Goal: Task Accomplishment & Management: Manage account settings

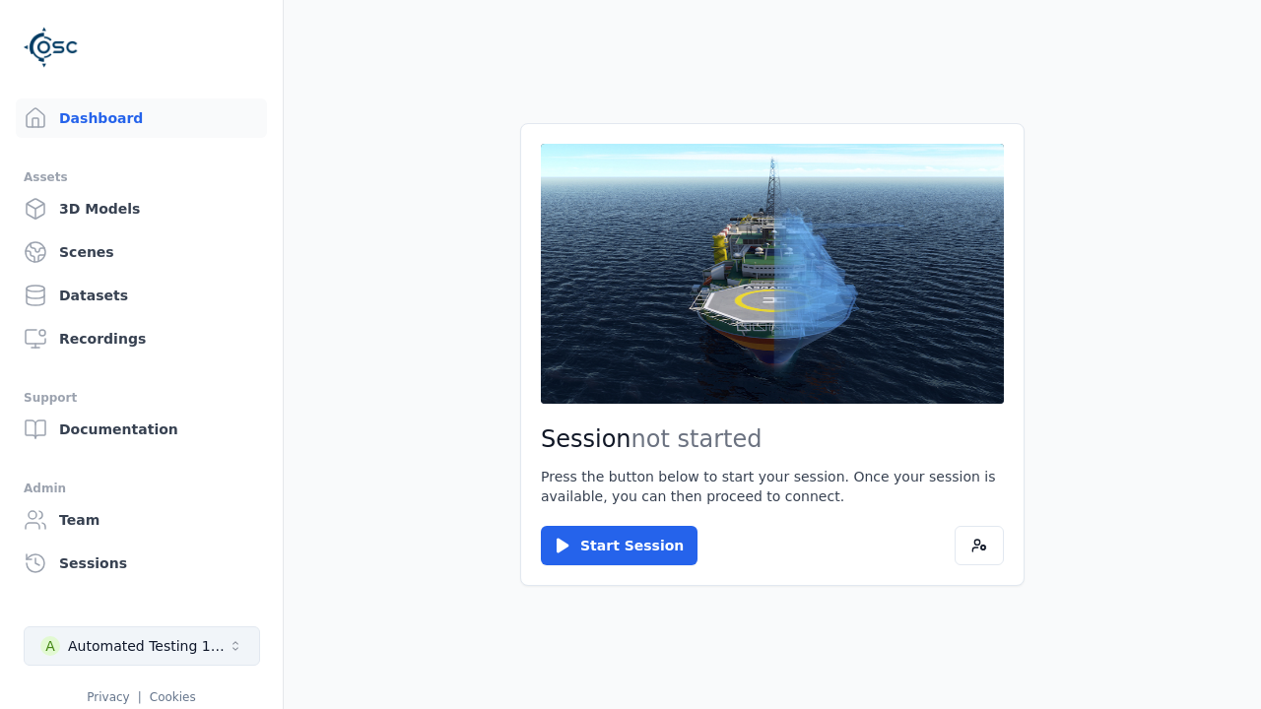
click at [142, 646] on div "Automated Testing 1 - Playwright" at bounding box center [148, 646] width 160 height 20
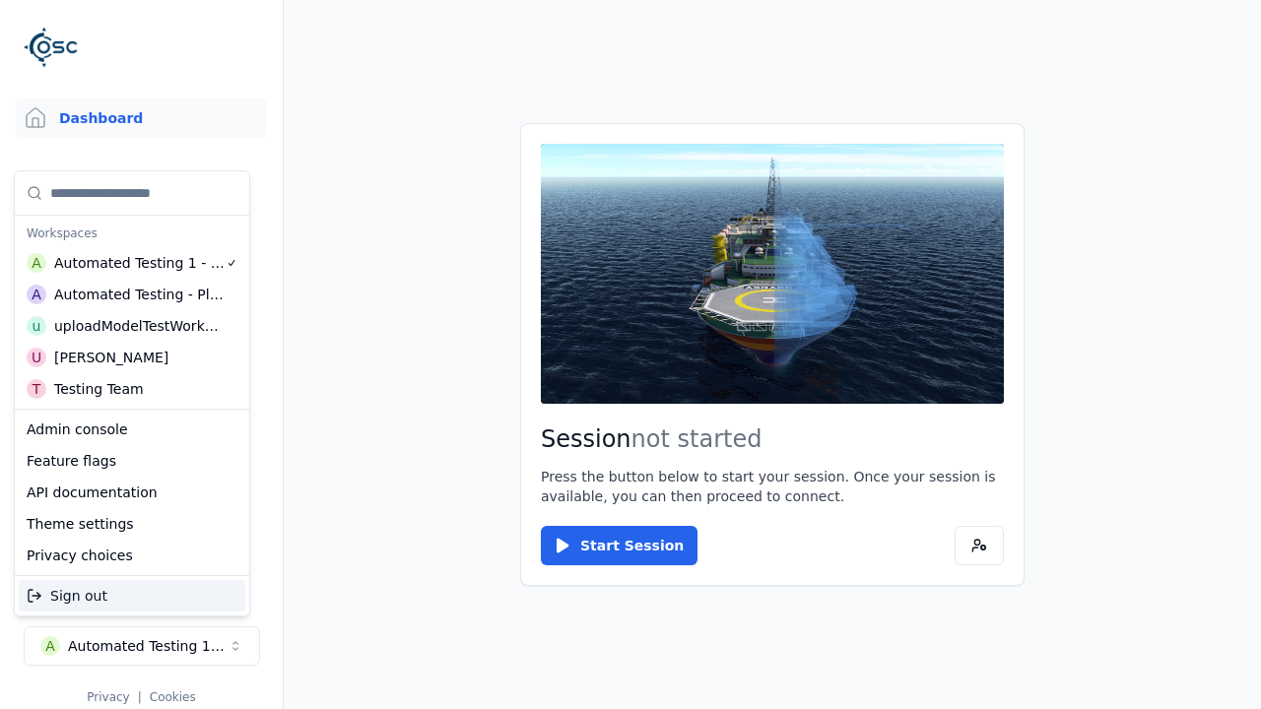
click at [139, 326] on div "uploadModelTestWorkspace" at bounding box center [138, 326] width 169 height 20
click at [631, 355] on html "Support Dashboard Assets 3D Models Scenes Datasets Recordings Support Documenta…" at bounding box center [630, 354] width 1261 height 709
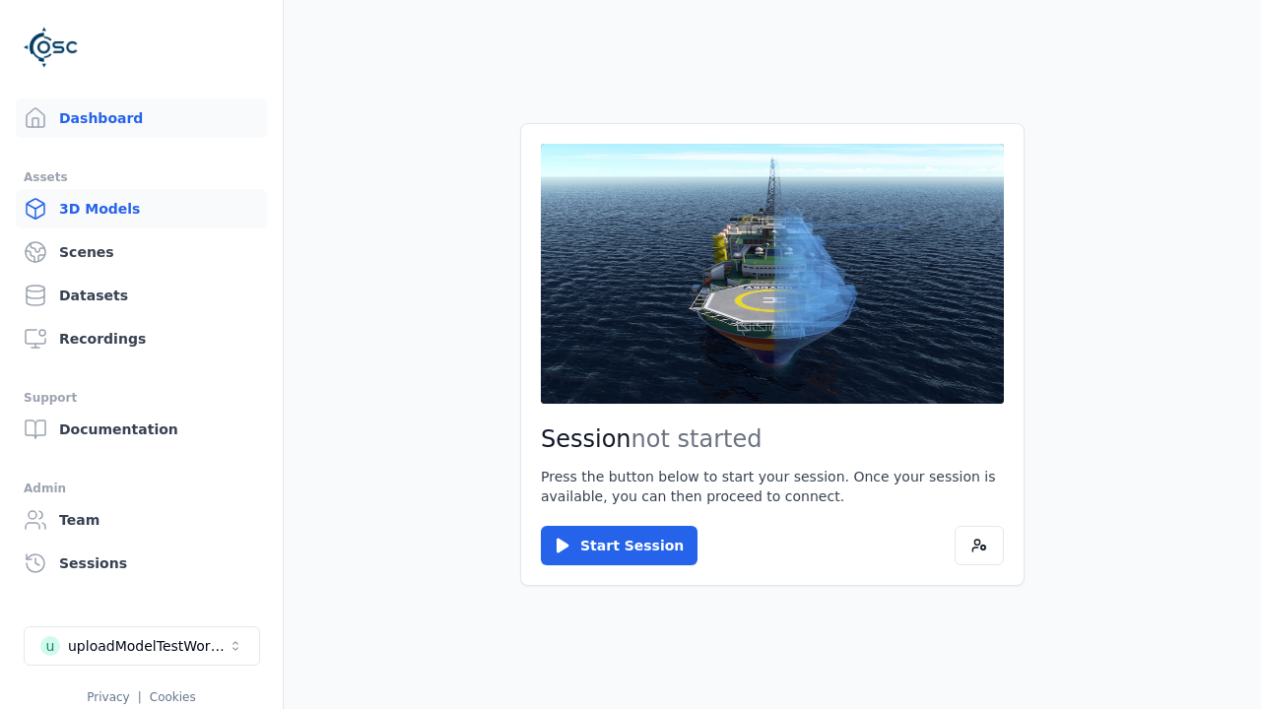
click at [141, 209] on link "3D Models" at bounding box center [141, 208] width 251 height 39
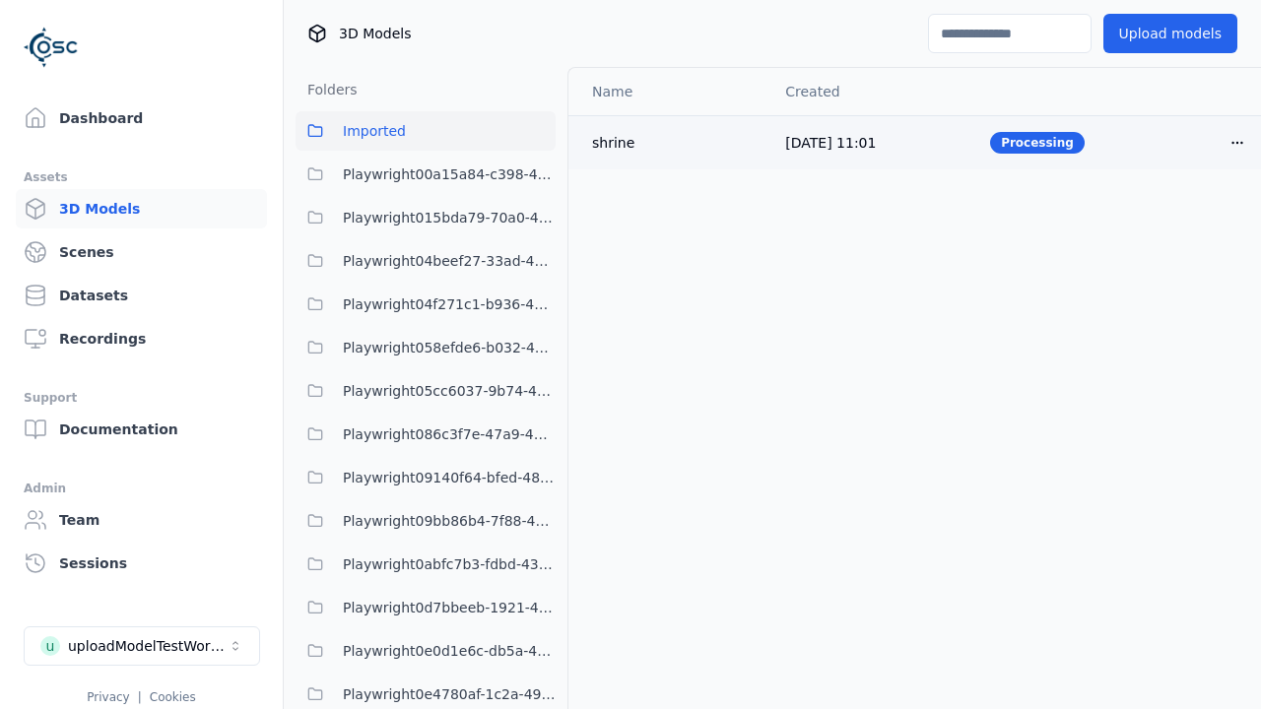
click at [1237, 142] on html "Support Dashboard Assets 3D Models Scenes Datasets Recordings Support Documenta…" at bounding box center [630, 354] width 1261 height 709
click at [1194, 218] on div "Delete" at bounding box center [1194, 219] width 116 height 32
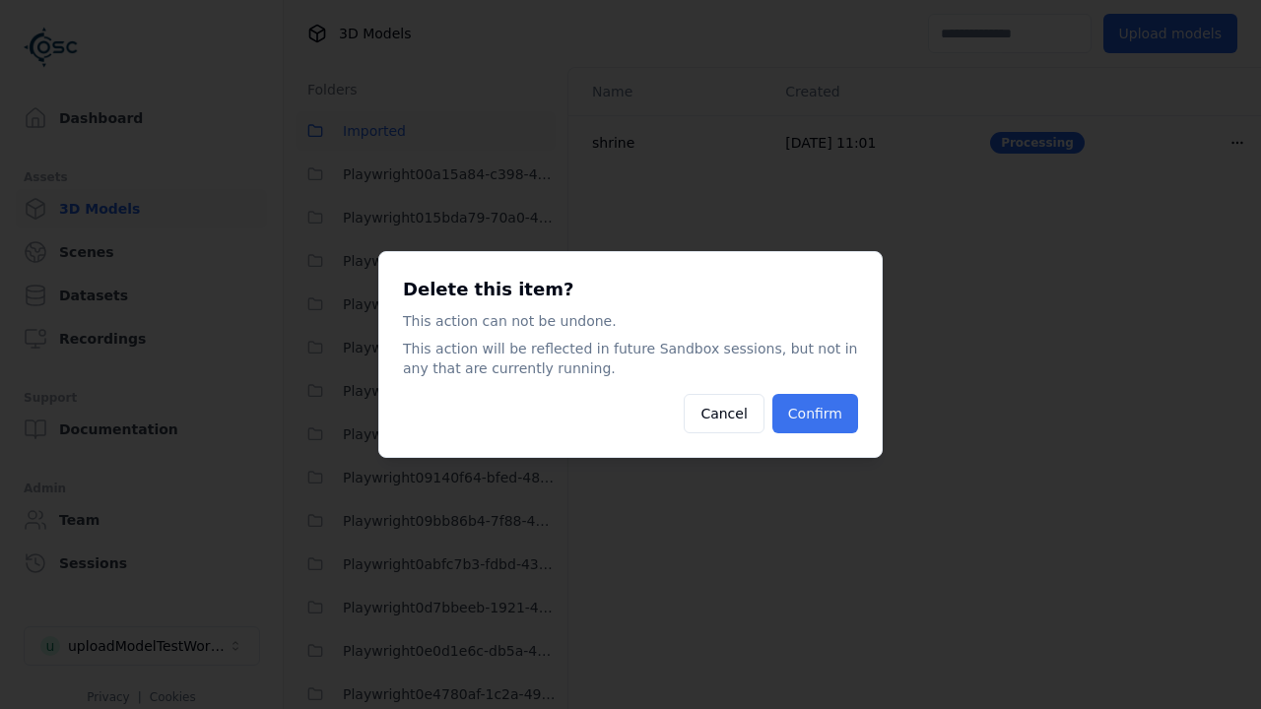
click at [814, 414] on button "Confirm" at bounding box center [815, 413] width 86 height 39
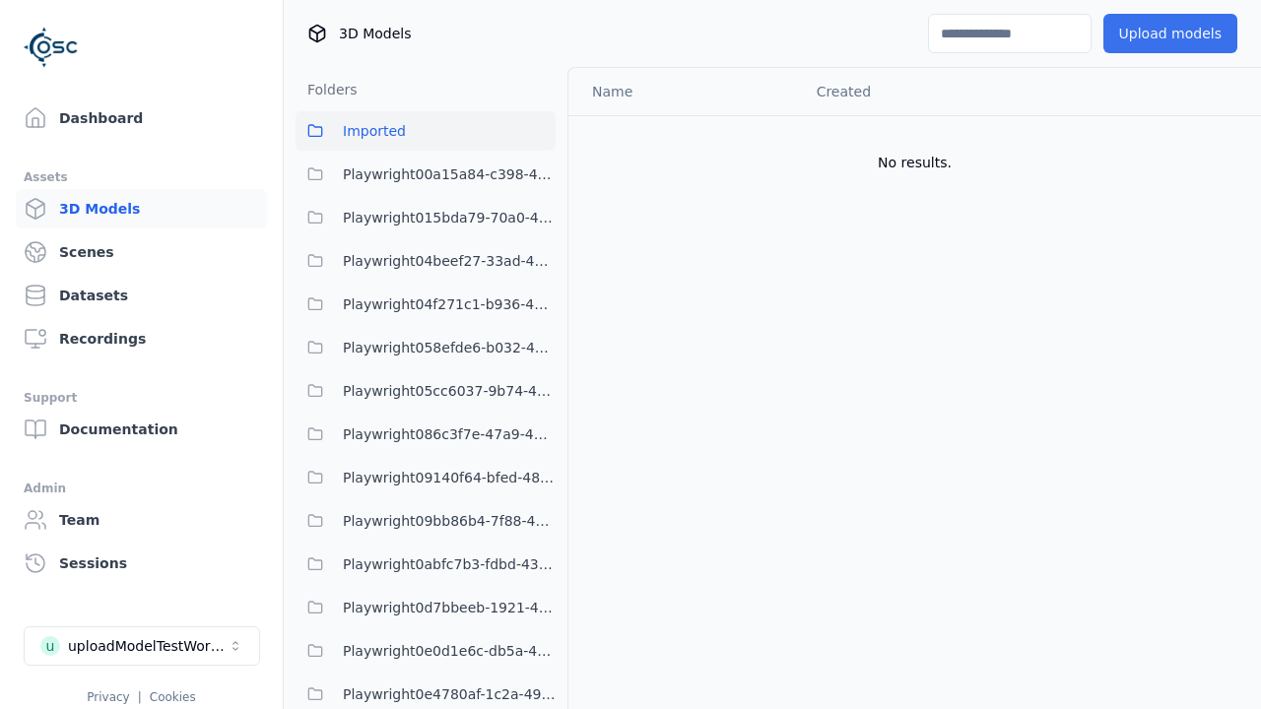
click at [1169, 33] on button "Upload models" at bounding box center [1170, 33] width 134 height 39
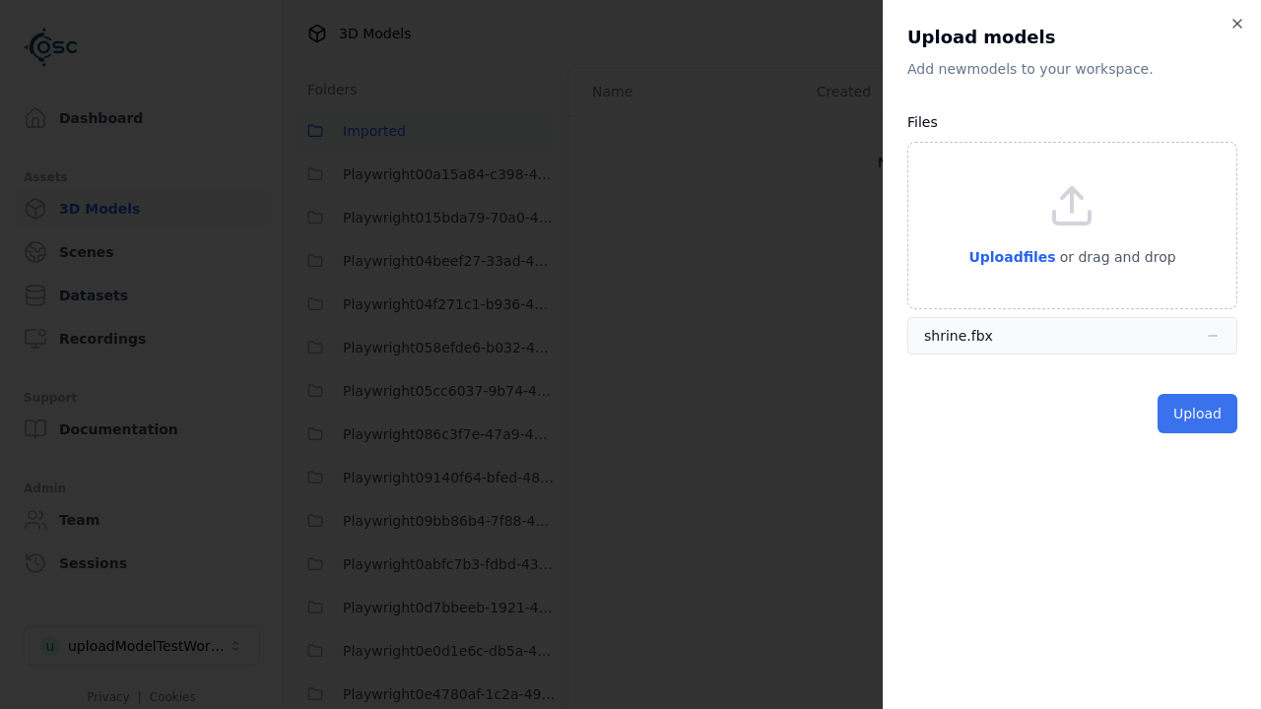
click at [1197, 414] on button "Upload" at bounding box center [1198, 413] width 80 height 39
